Goal: Information Seeking & Learning: Learn about a topic

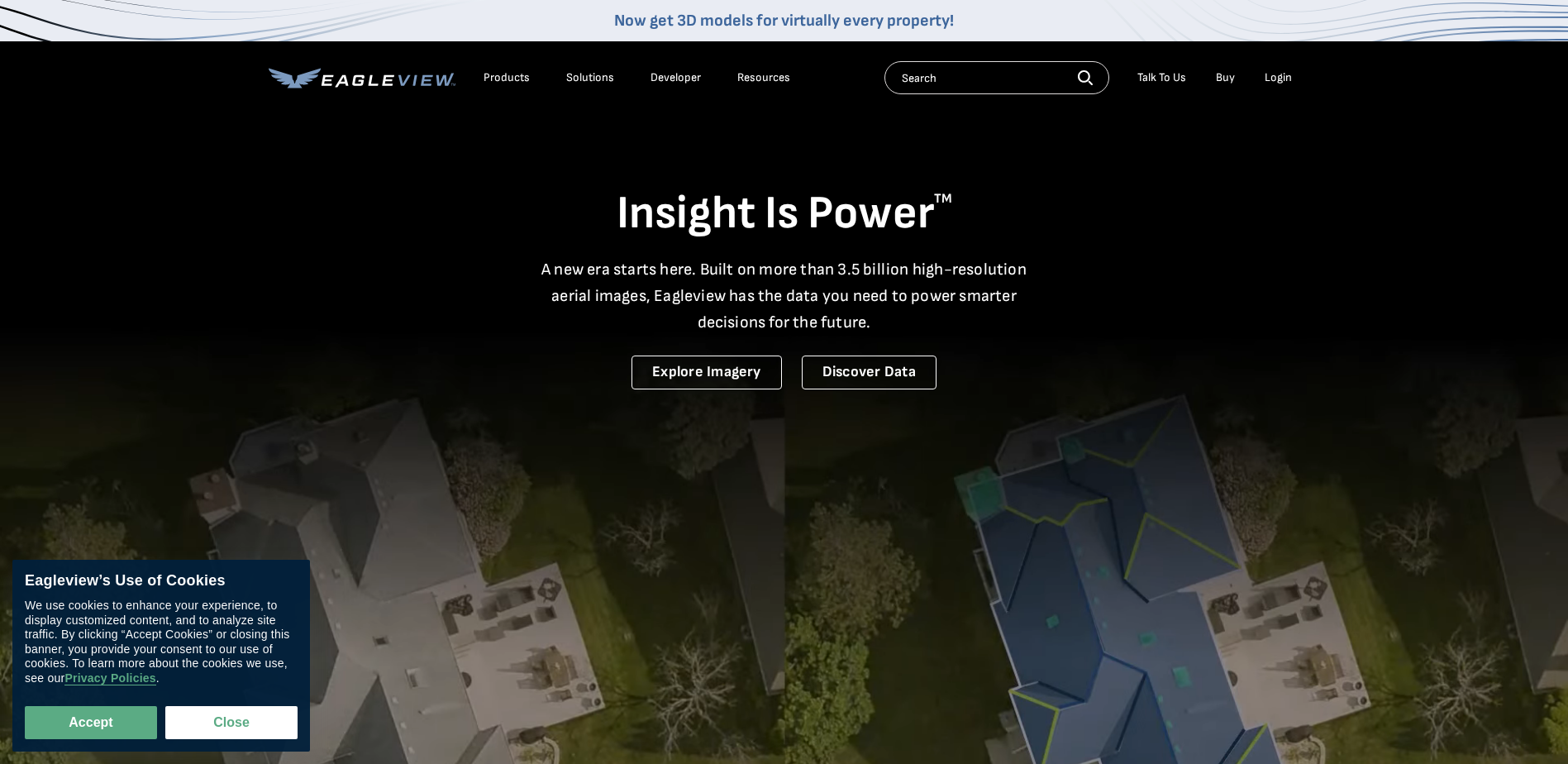
click at [511, 74] on div "Products" at bounding box center [506, 78] width 47 height 15
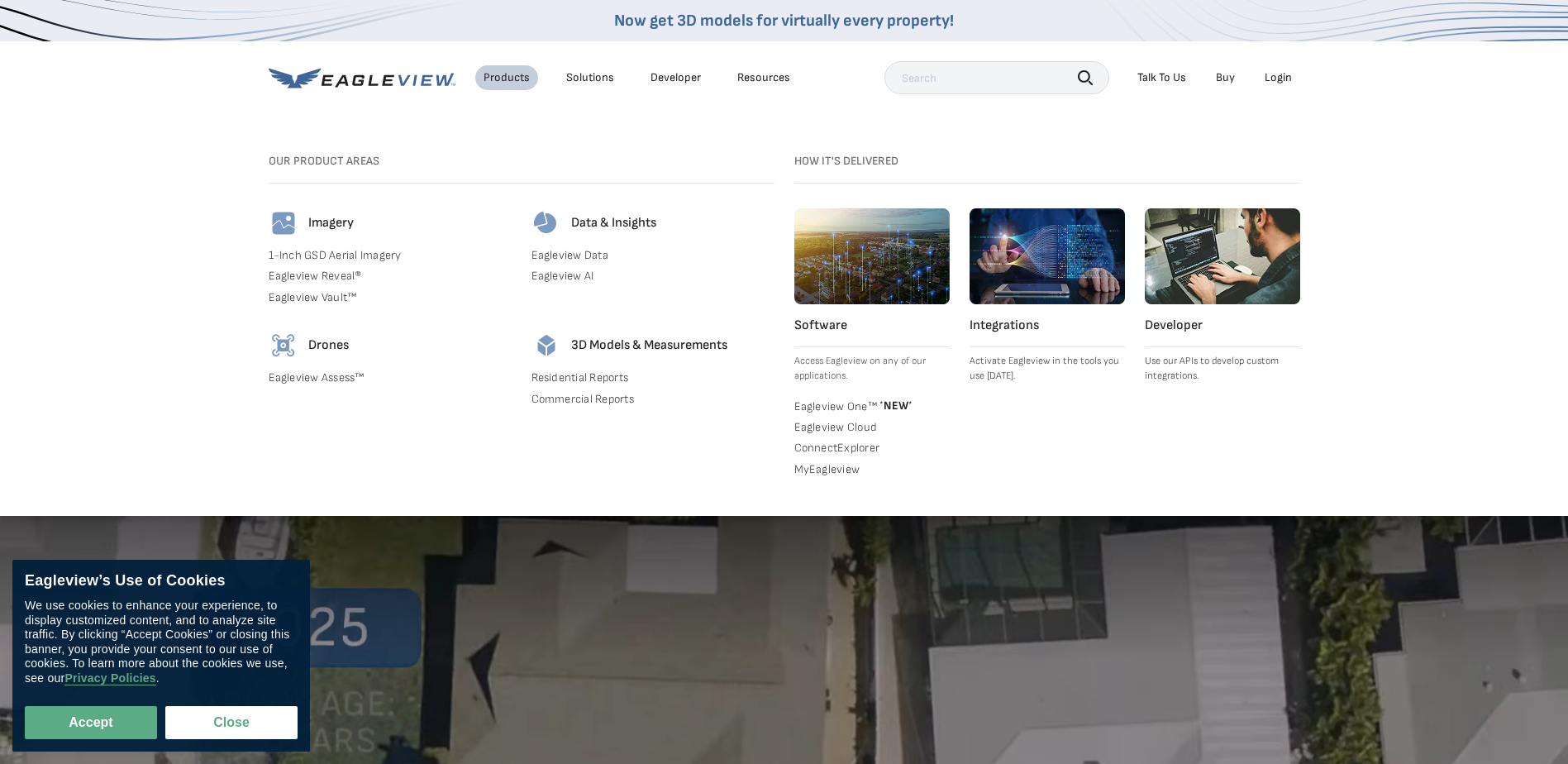
click at [822, 405] on link "Eagleview One™ * NEW *" at bounding box center [872, 405] width 156 height 17
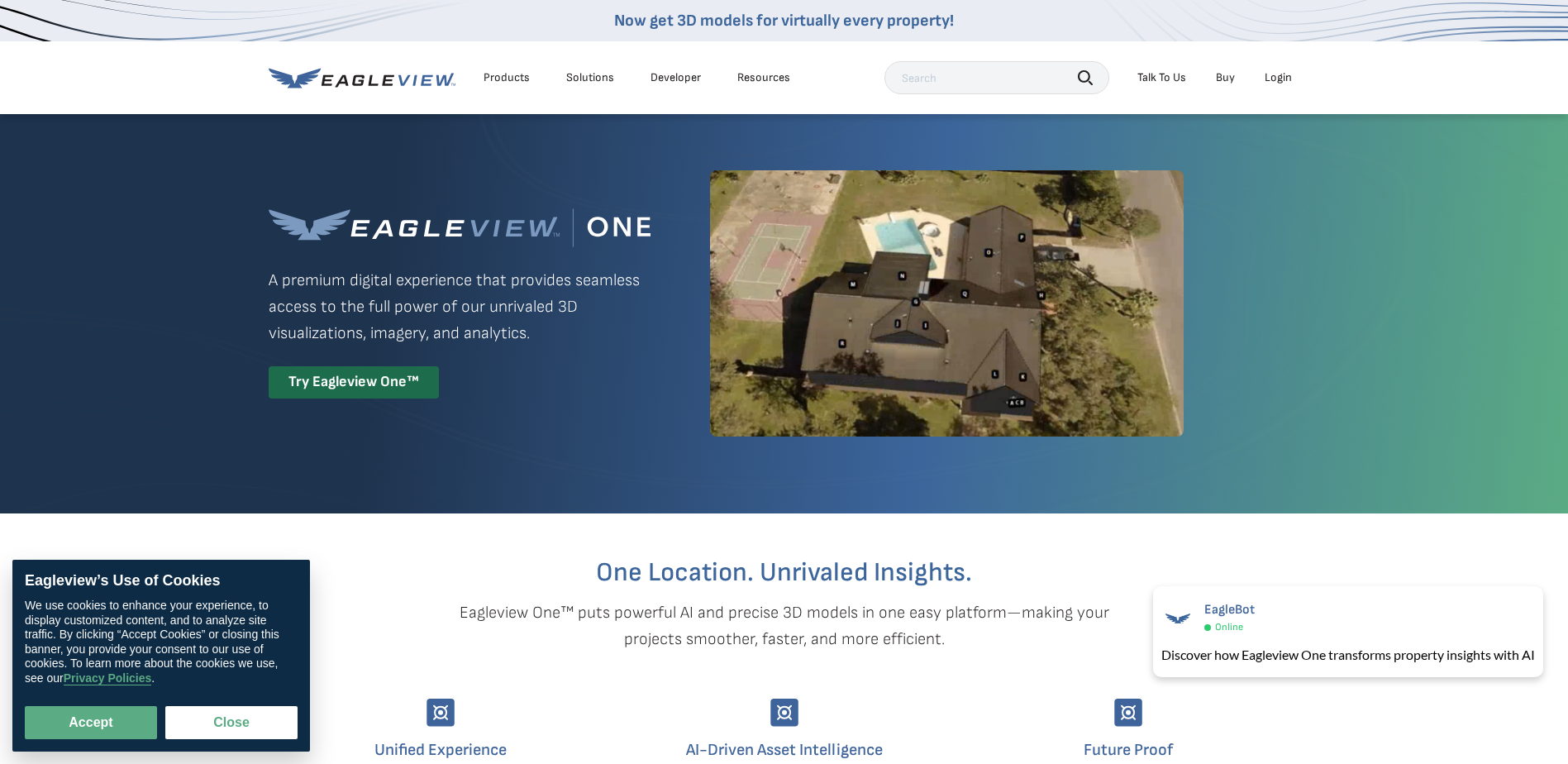
click at [761, 75] on div "Resources" at bounding box center [763, 78] width 53 height 15
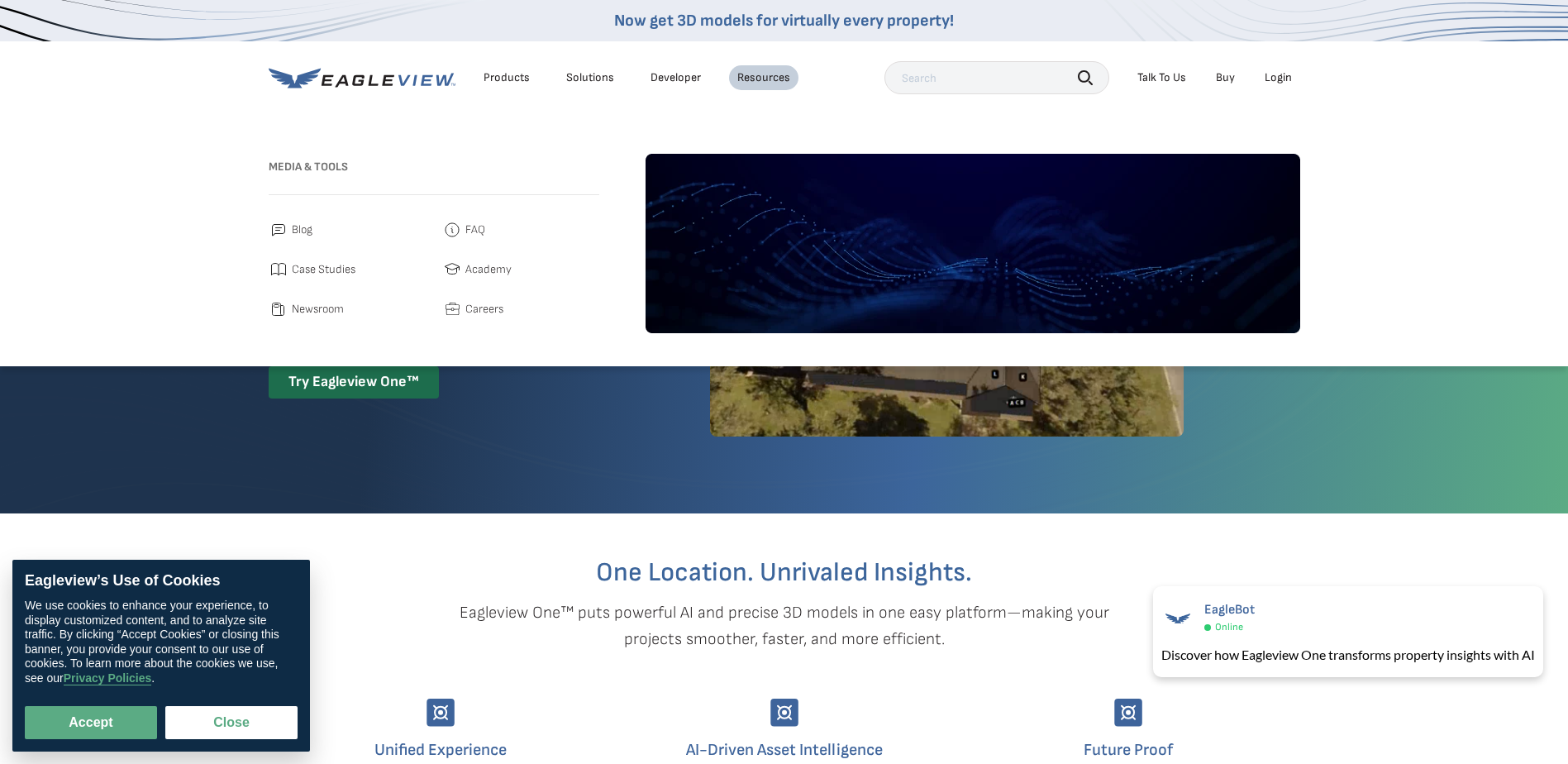
click at [510, 75] on div "Products" at bounding box center [506, 78] width 47 height 15
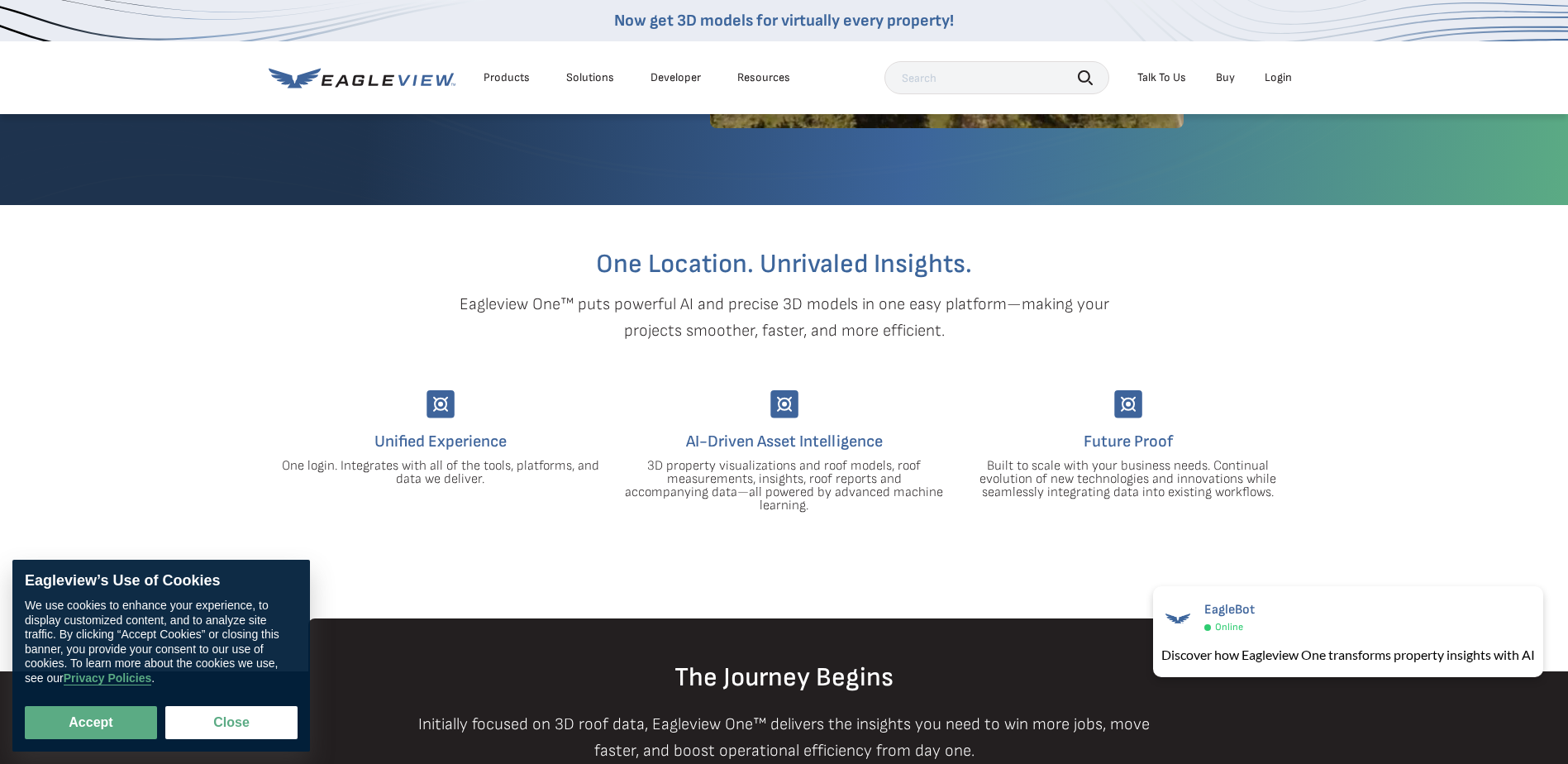
scroll to position [248, 0]
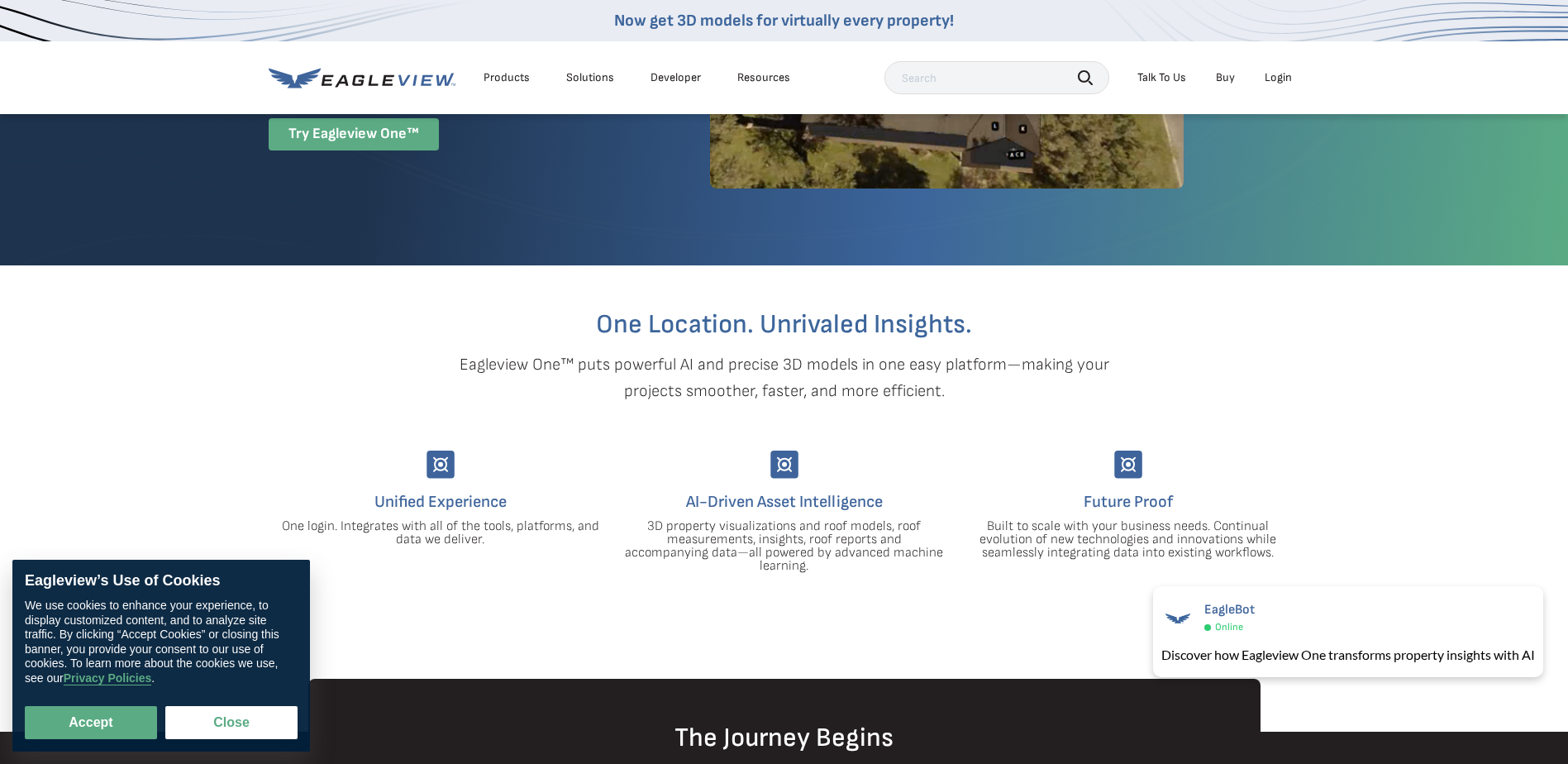
click at [393, 131] on div "Try Eagleview One™" at bounding box center [353, 135] width 170 height 32
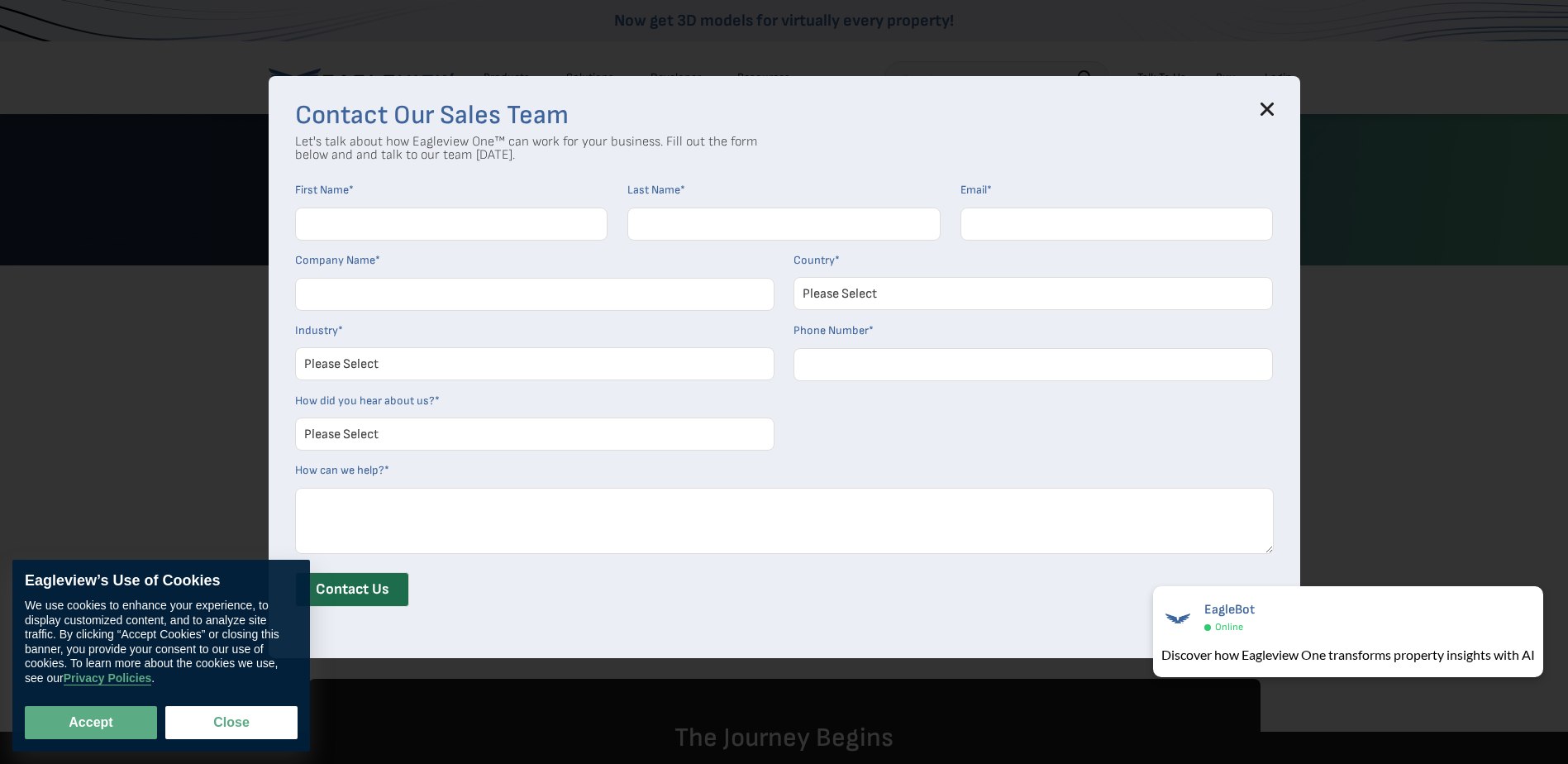
click at [1272, 111] on icon at bounding box center [1267, 109] width 11 height 11
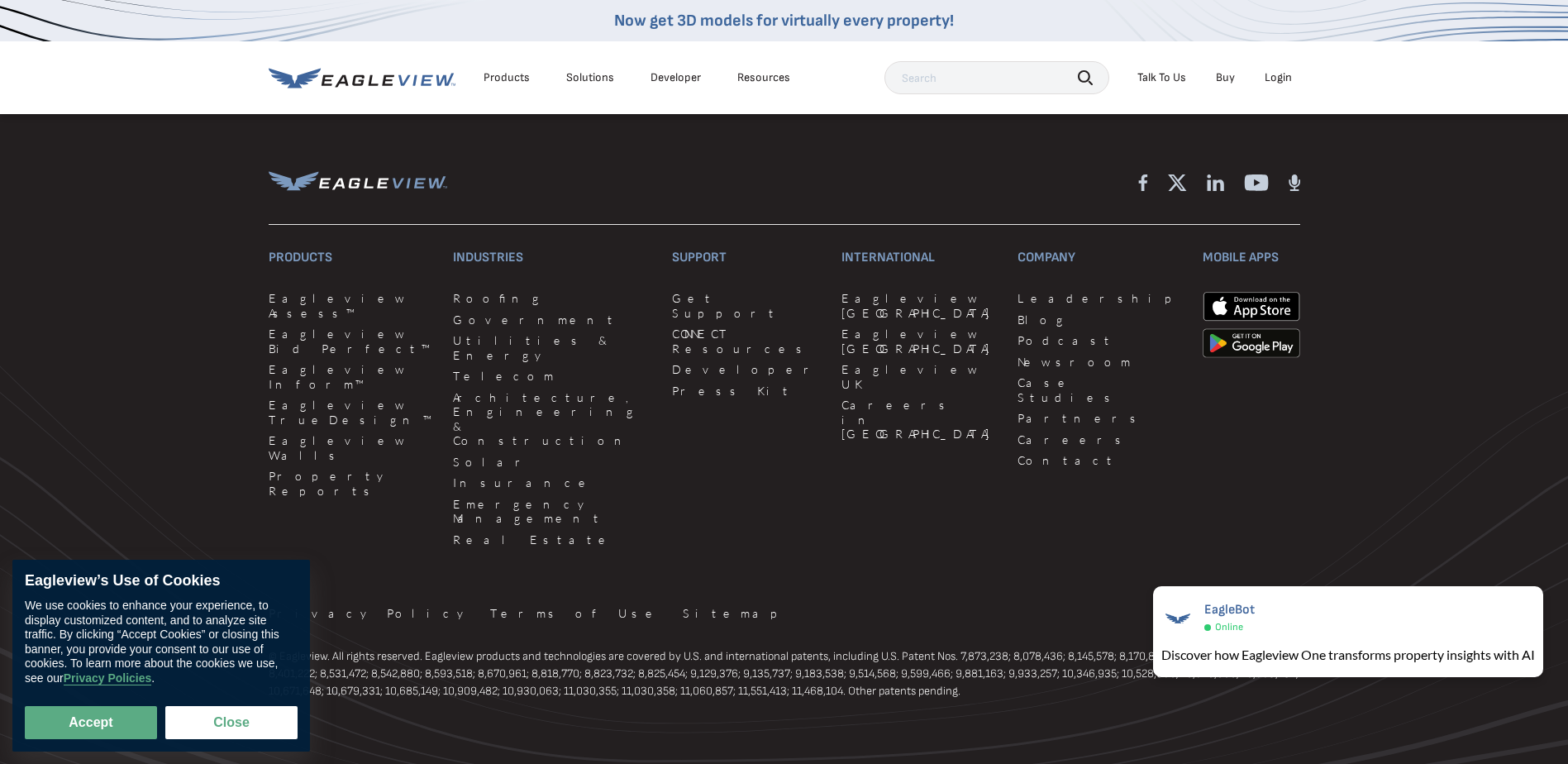
scroll to position [3925, 0]
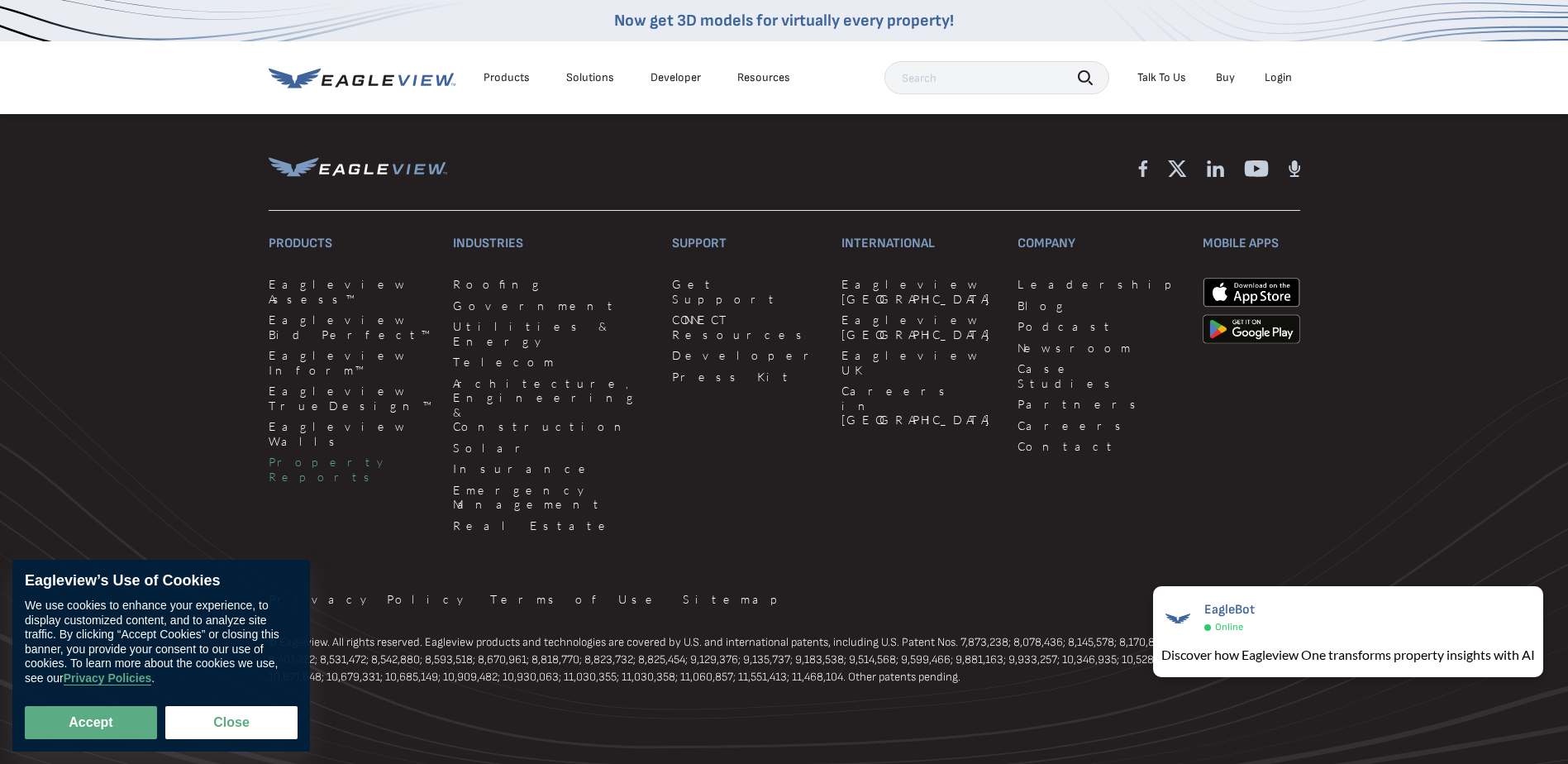
click at [319, 454] on link "Property Reports" at bounding box center [350, 469] width 164 height 29
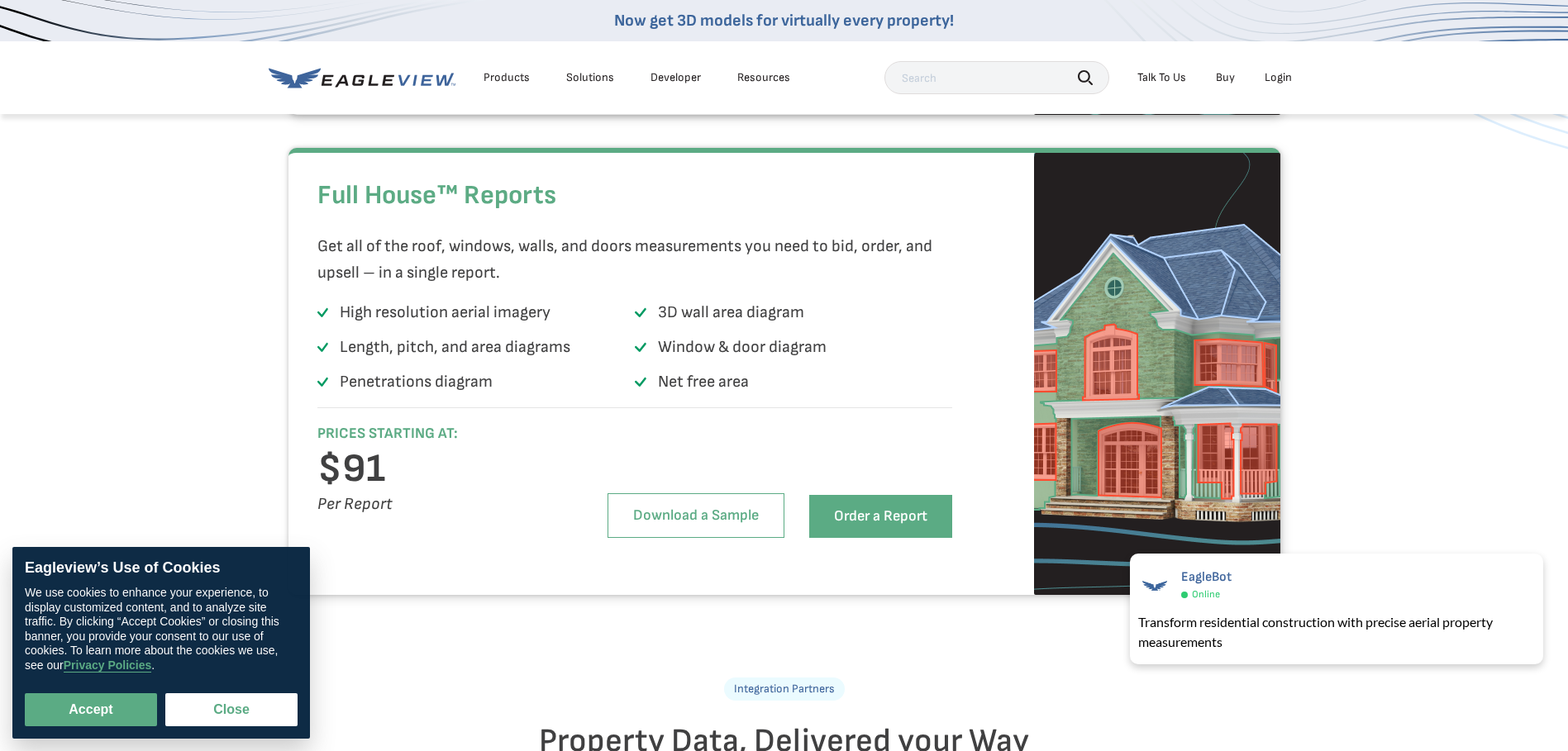
scroll to position [3222, 0]
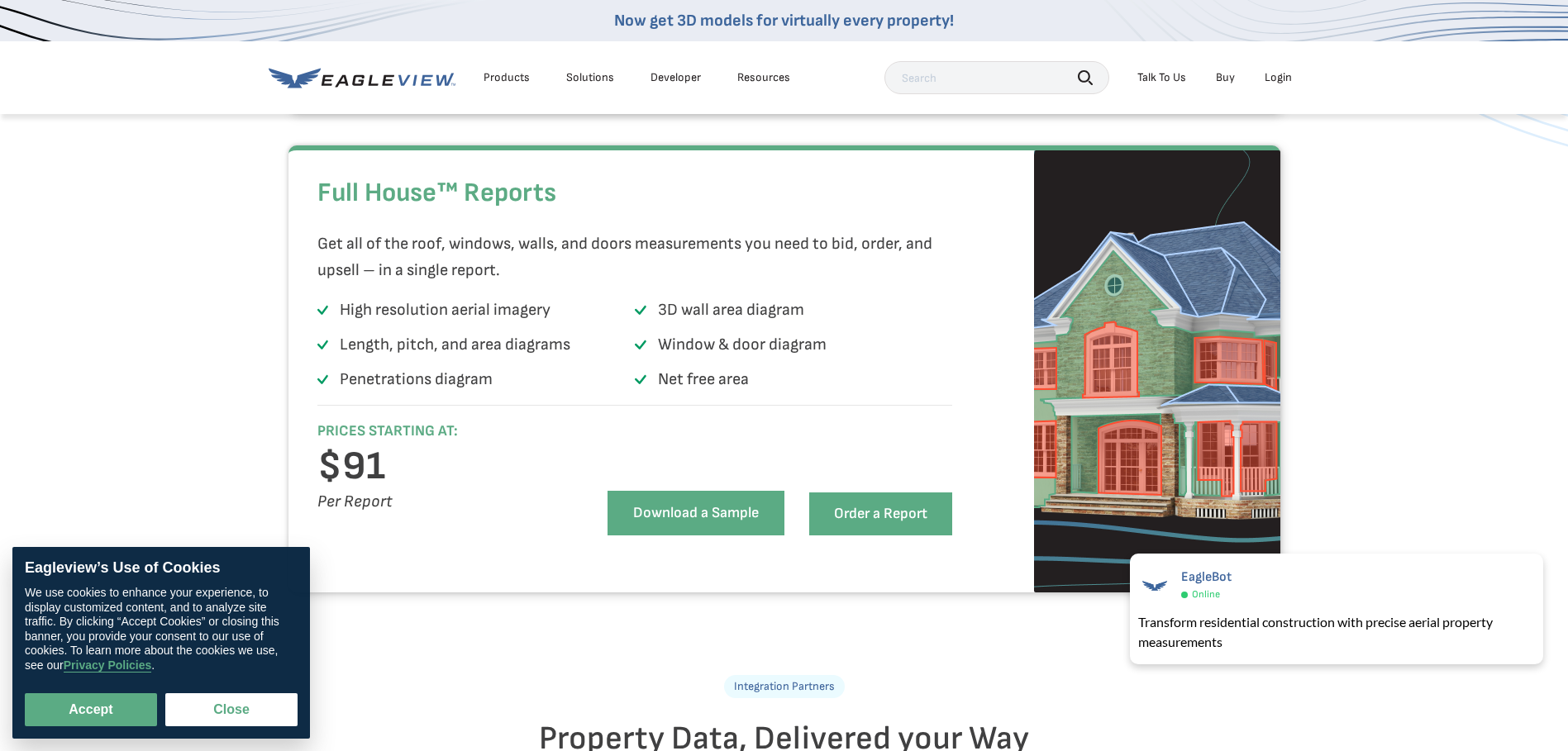
click at [746, 535] on link "Download a Sample" at bounding box center [696, 513] width 177 height 45
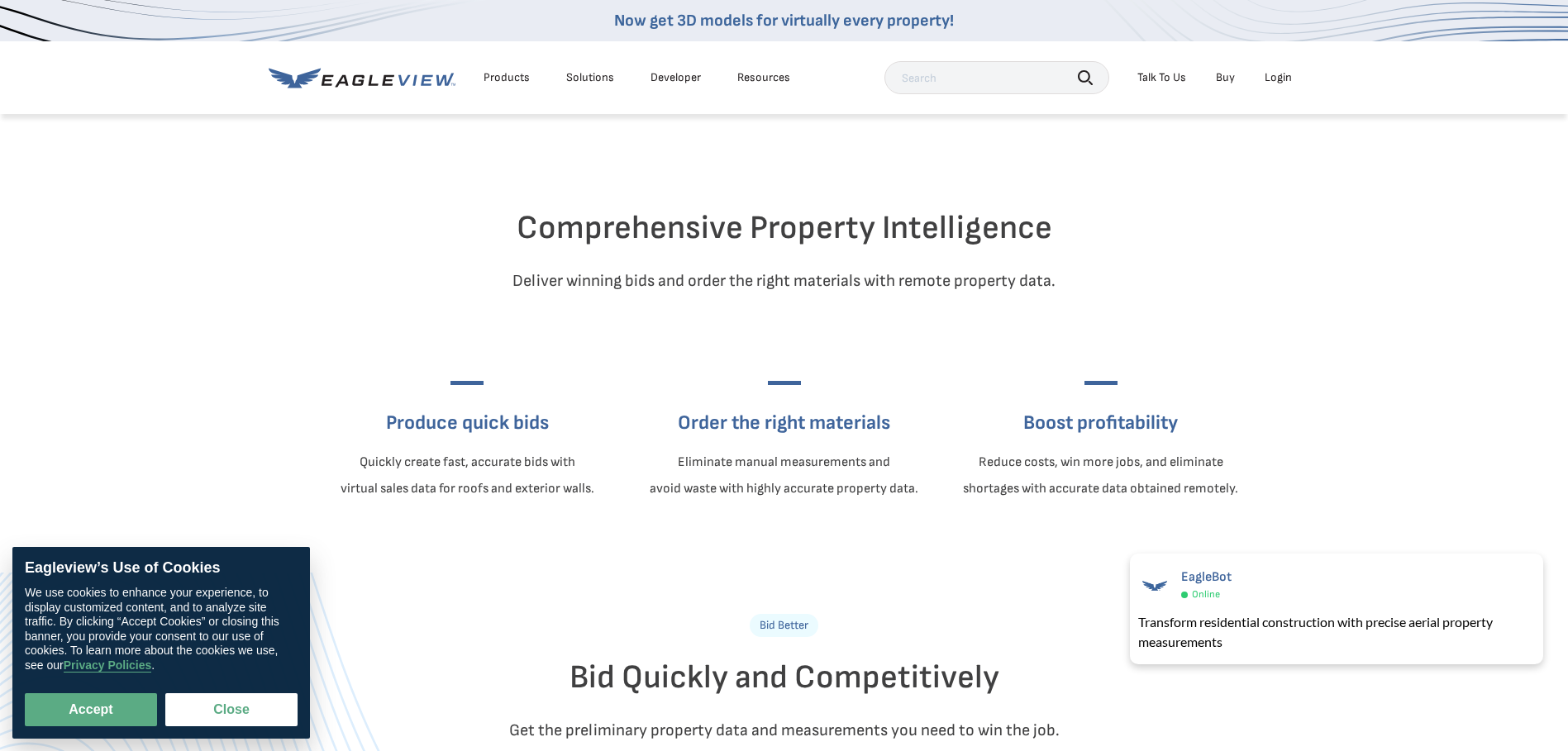
scroll to position [413, 0]
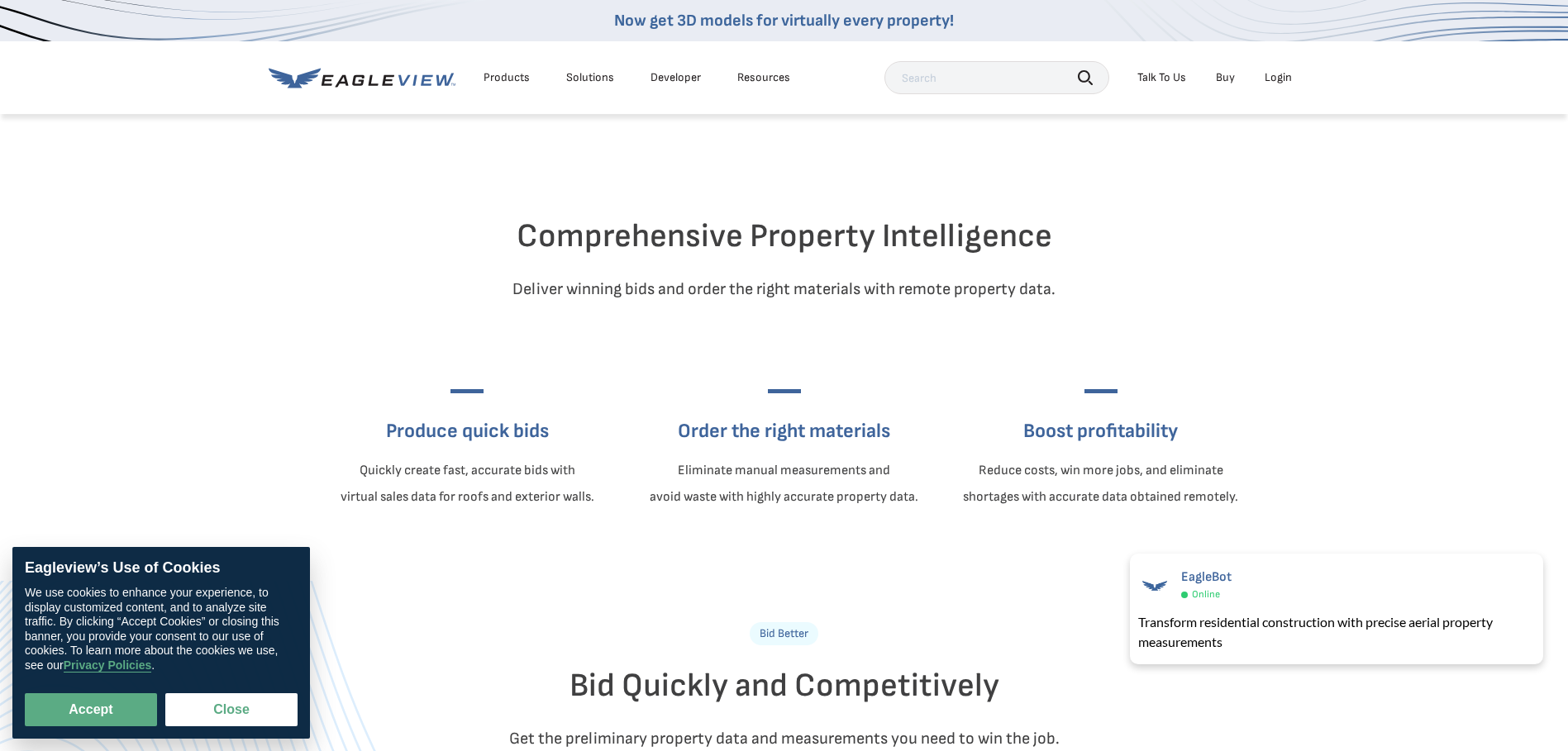
click at [760, 75] on div "Resources" at bounding box center [763, 78] width 53 height 15
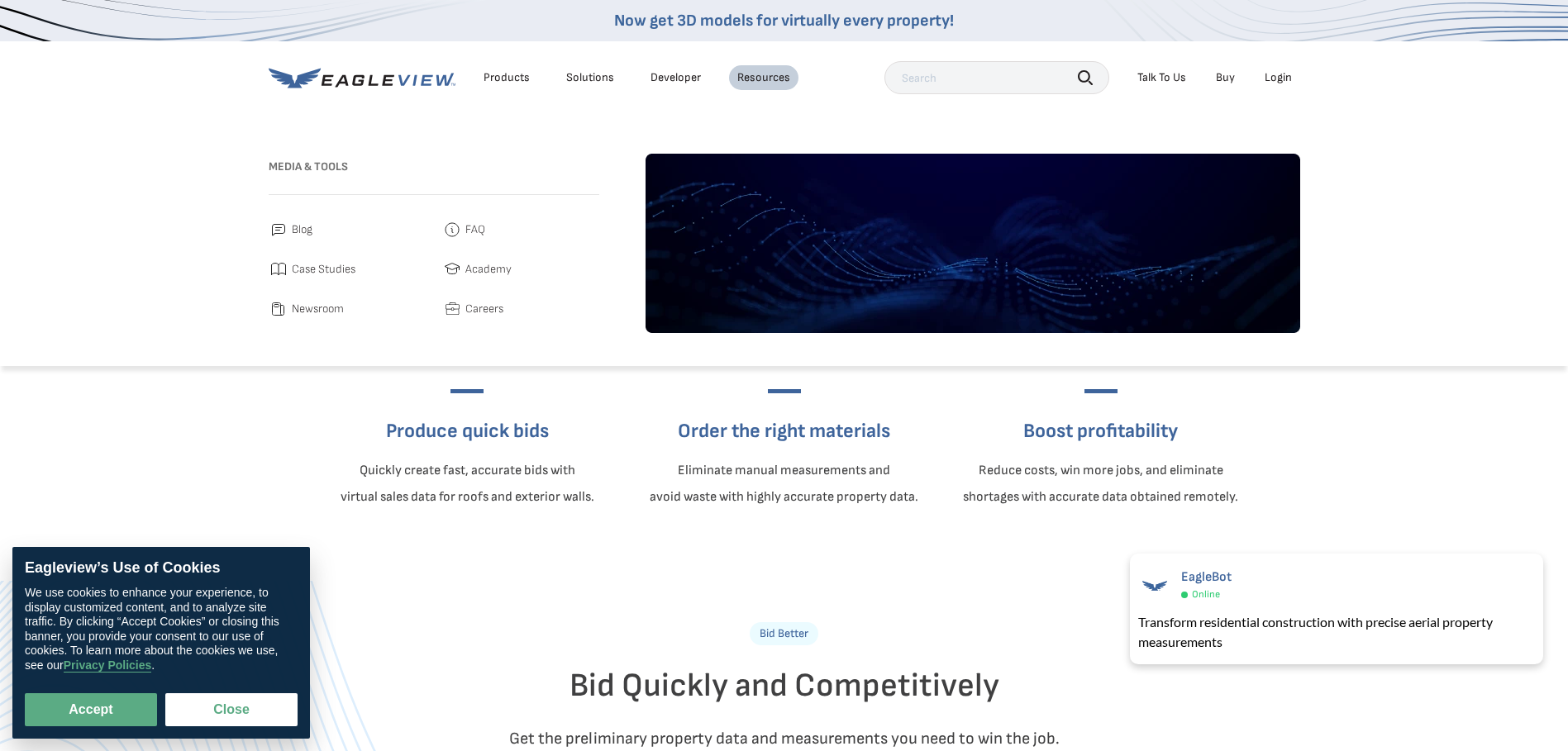
click at [459, 226] on img at bounding box center [452, 229] width 19 height 19
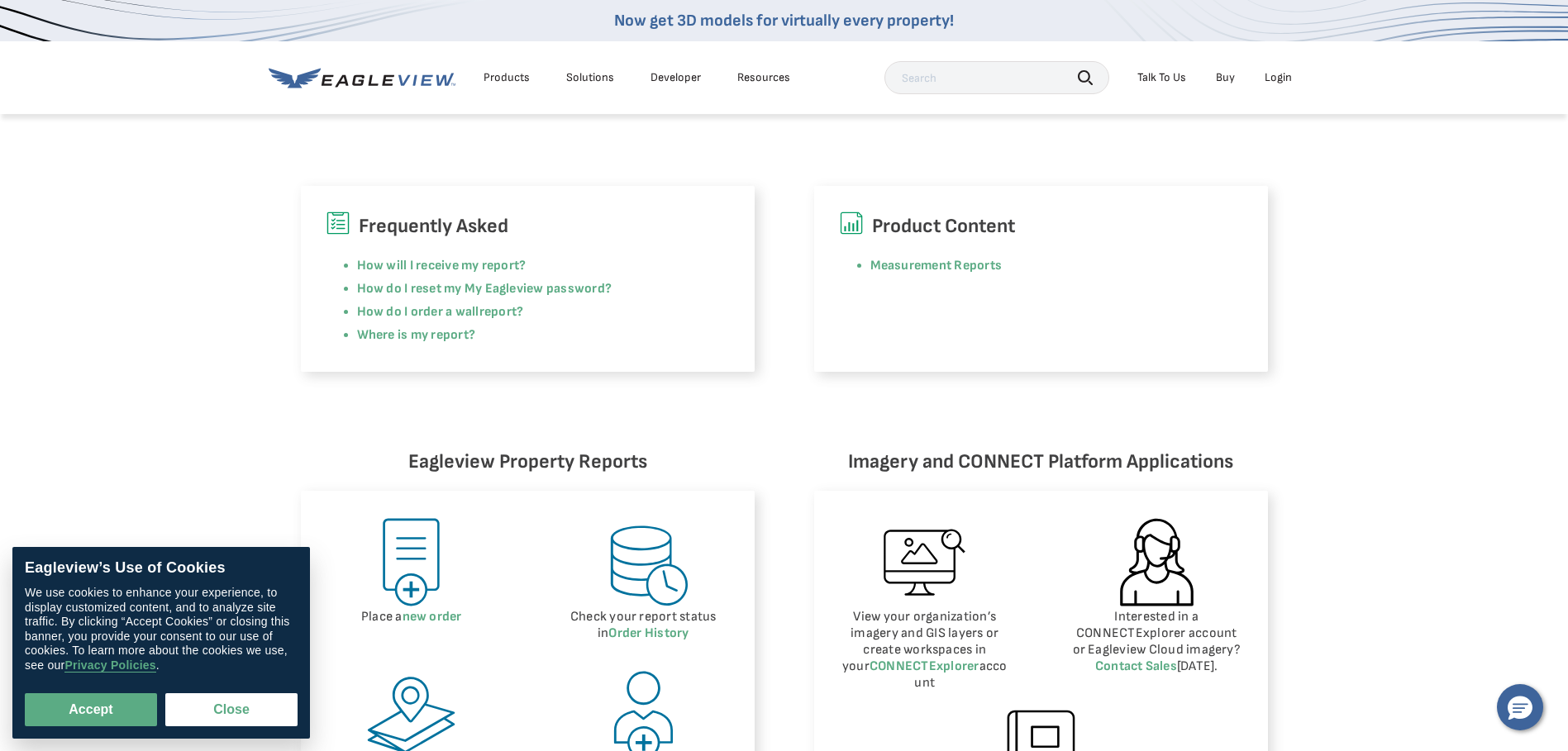
scroll to position [413, 0]
click at [894, 265] on link "Measurement Reports" at bounding box center [937, 266] width 132 height 16
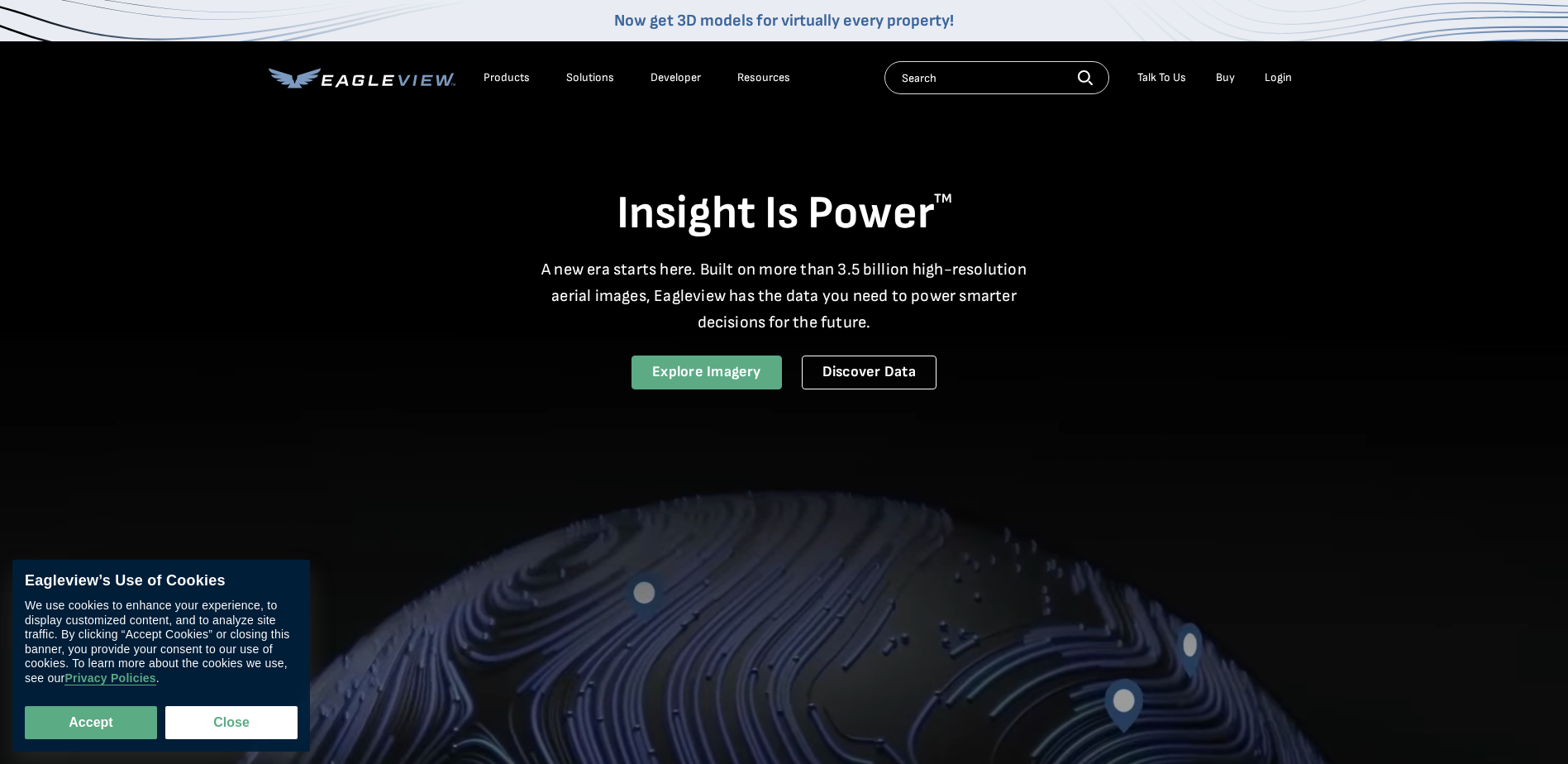
click at [690, 371] on link "Explore Imagery" at bounding box center [707, 372] width 151 height 34
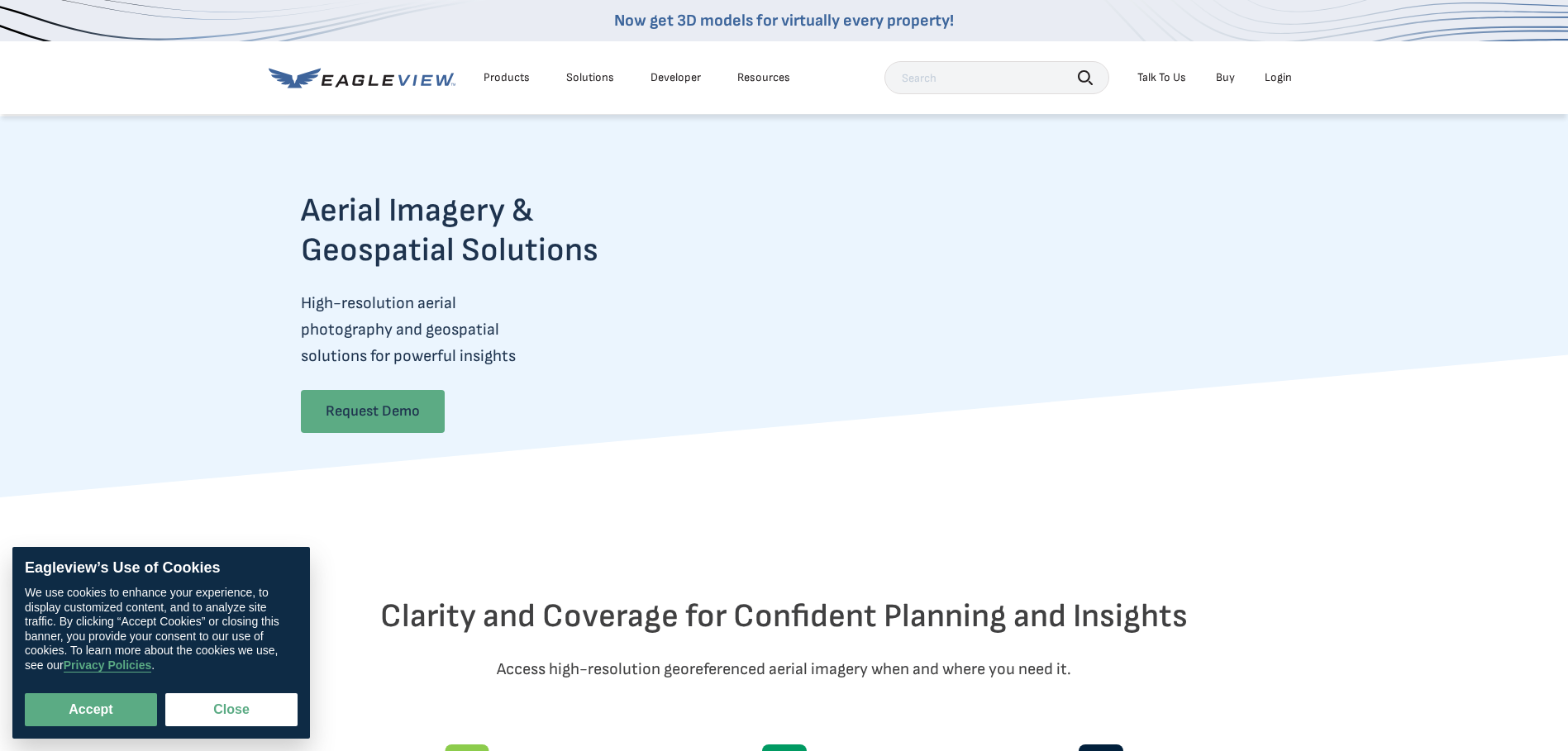
click at [400, 427] on link "Request Demo" at bounding box center [373, 411] width 144 height 43
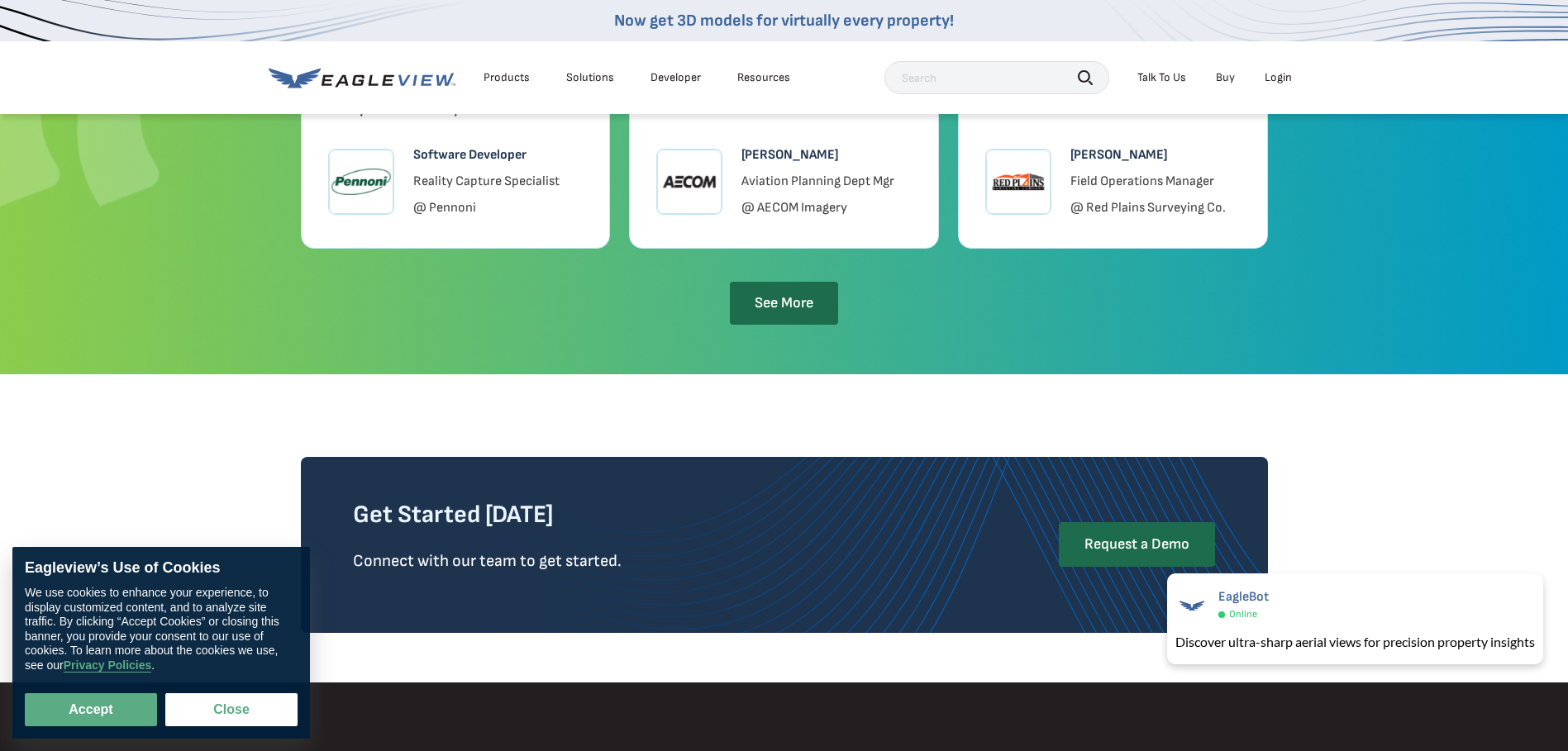
scroll to position [3437, 0]
